Goal: Complete application form: Complete application form

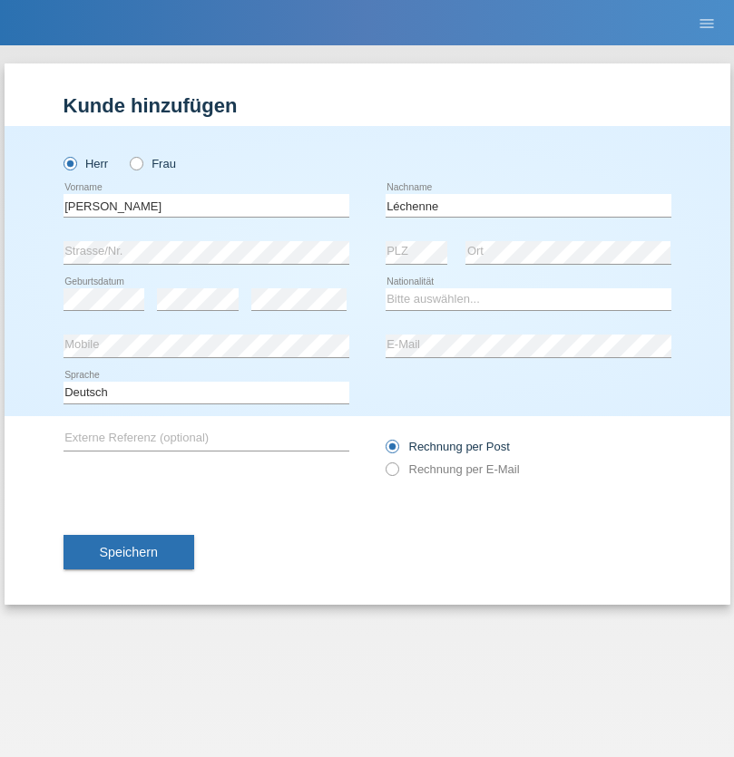
type input "Léchenne"
select select "CH"
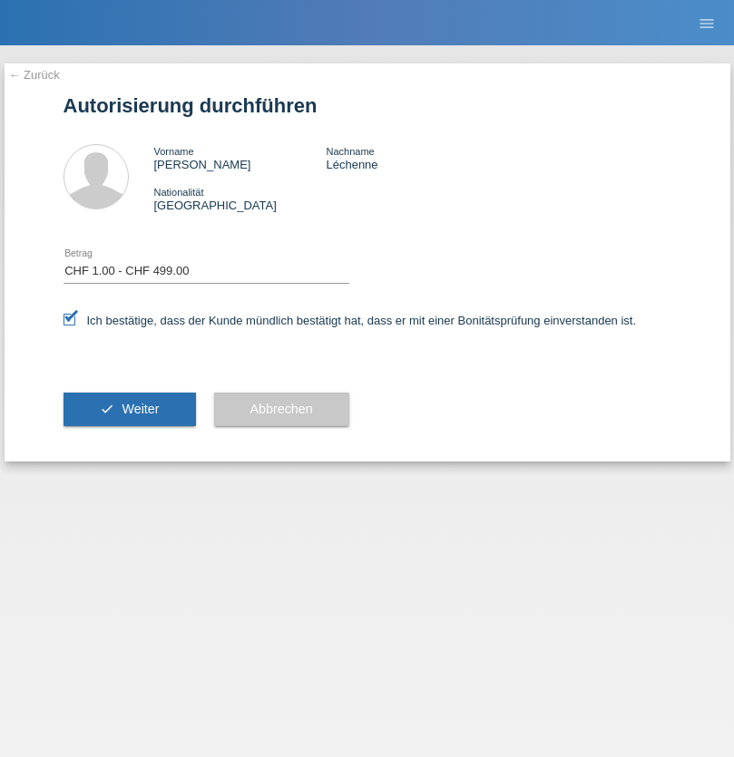
select select "1"
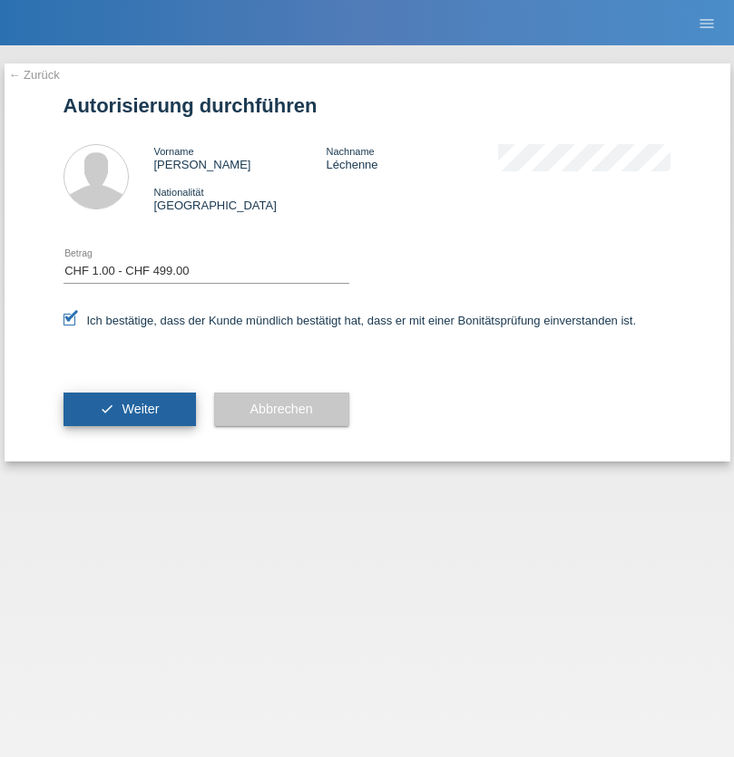
click at [129, 409] on span "Weiter" at bounding box center [140, 409] width 37 height 15
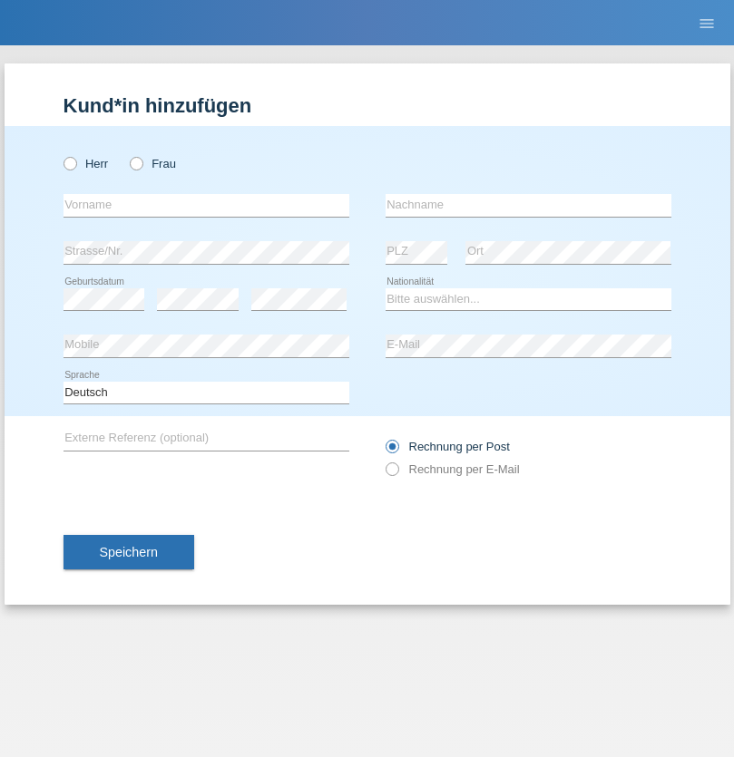
radio input "true"
click at [206, 205] on input "text" at bounding box center [206, 205] width 286 height 23
type input "Dunja"
click at [528, 205] on input "text" at bounding box center [528, 205] width 286 height 23
type input "[PERSON_NAME]"
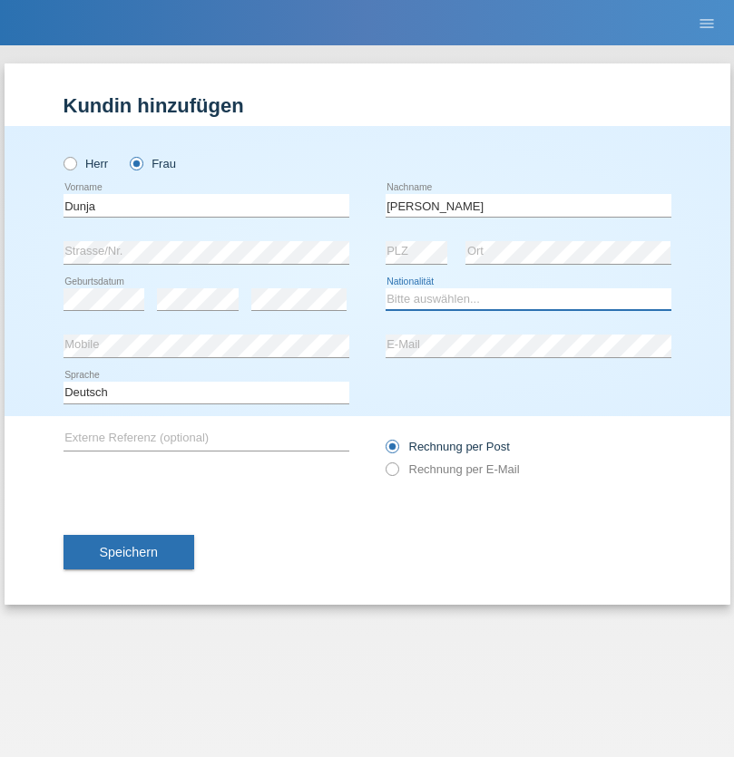
select select "HR"
select select "C"
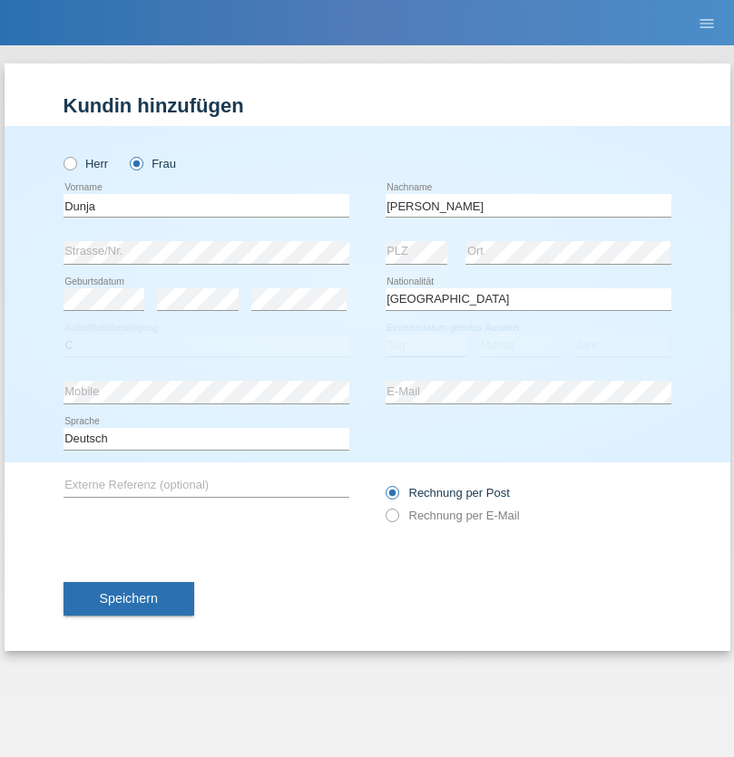
select select "02"
select select "09"
select select "2021"
